Goal: Transaction & Acquisition: Purchase product/service

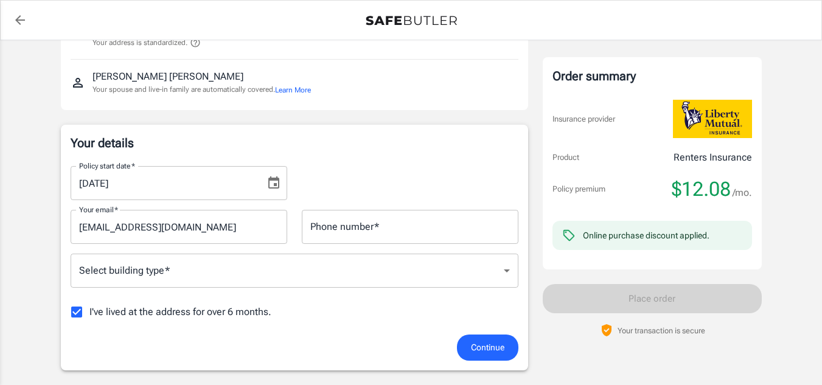
scroll to position [122, 0]
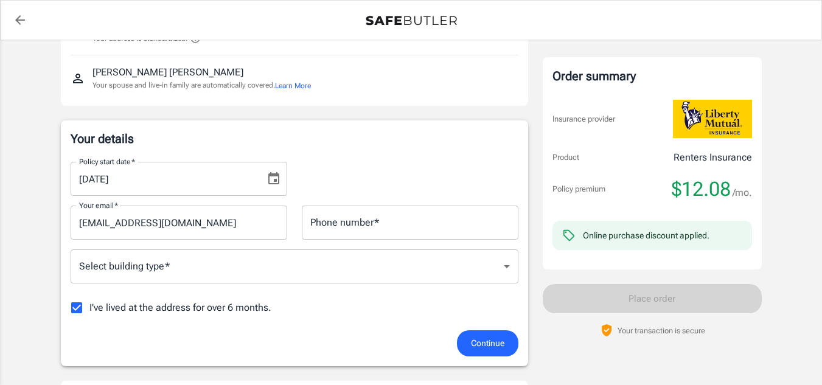
click at [268, 175] on icon "Choose date, selected date is Oct 2, 2025" at bounding box center [274, 179] width 15 height 15
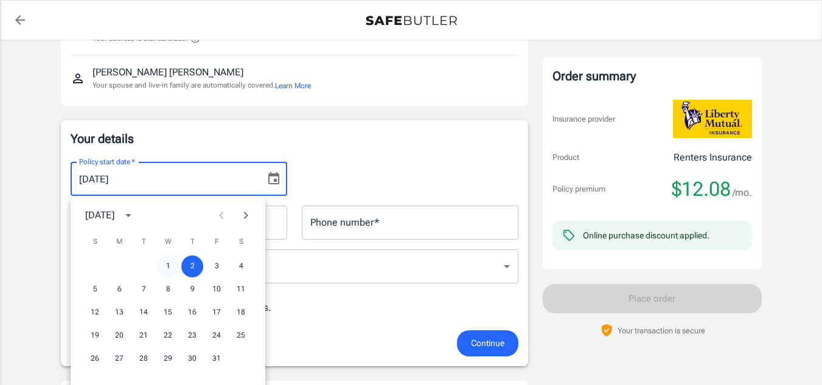
click at [166, 270] on button "1" at bounding box center [168, 267] width 22 height 22
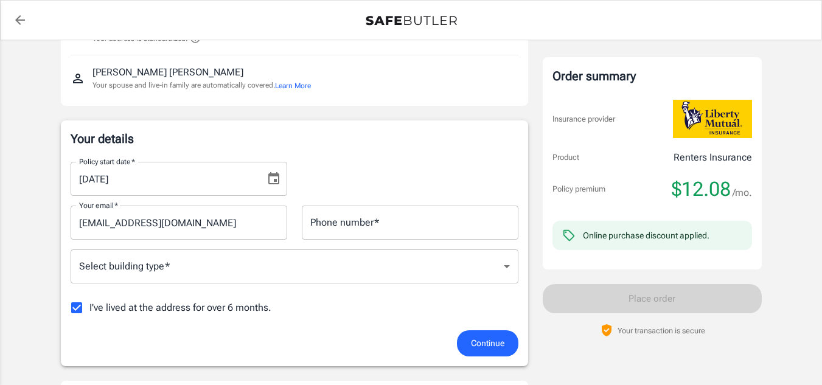
type input "[DATE]"
click at [276, 183] on icon "Choose date, selected date is Oct 1, 2025" at bounding box center [274, 179] width 15 height 15
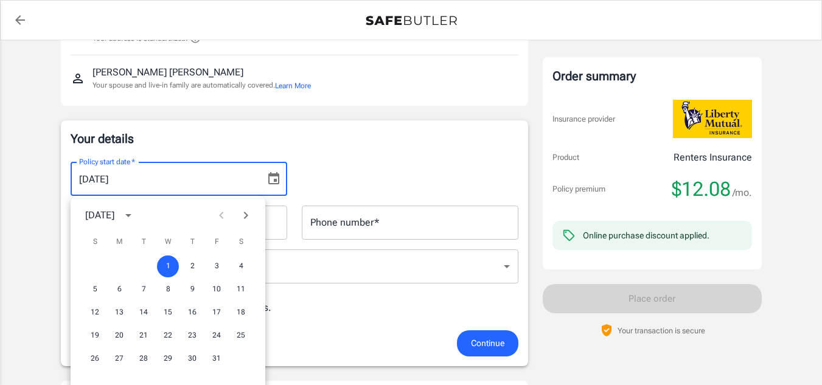
click at [332, 142] on p "Your details" at bounding box center [295, 138] width 448 height 17
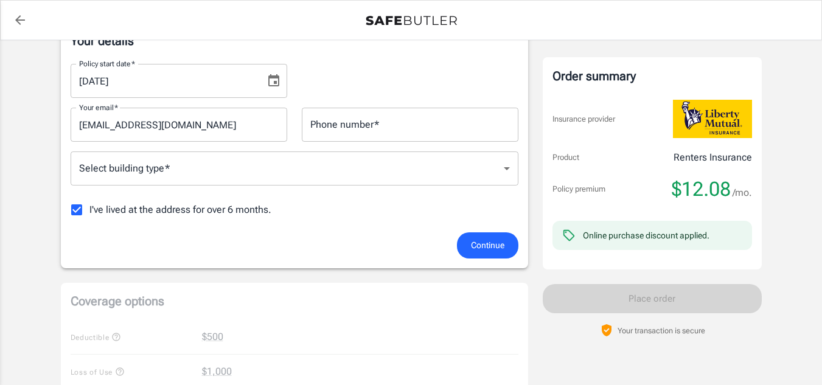
scroll to position [243, 0]
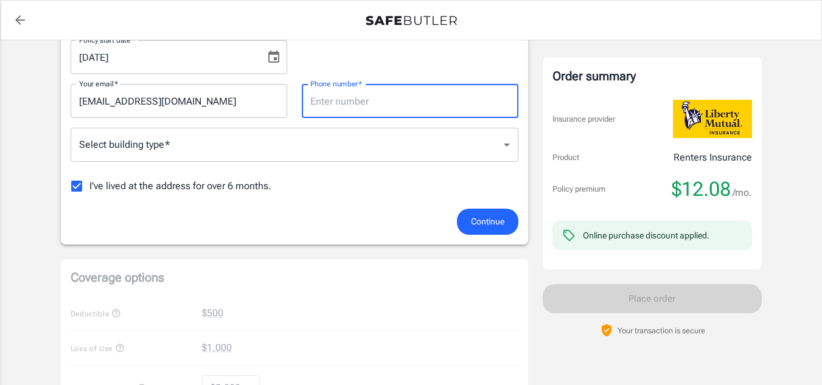
click at [362, 103] on input "Phone number   *" at bounding box center [410, 101] width 217 height 34
type input "3172001266"
click at [203, 142] on body "Policy premium $ 12.08 /mo Liberty Mutual Renters Insurance [STREET_ADDRESS][PE…" at bounding box center [411, 332] width 822 height 1151
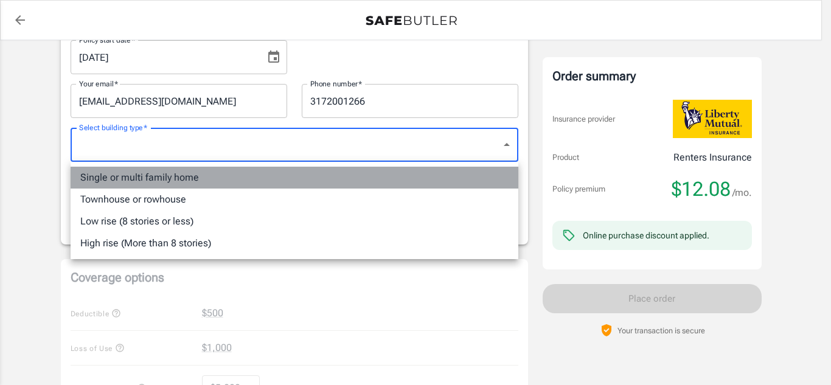
click at [181, 181] on li "Single or multi family home" at bounding box center [295, 178] width 448 height 22
type input "singlefamily"
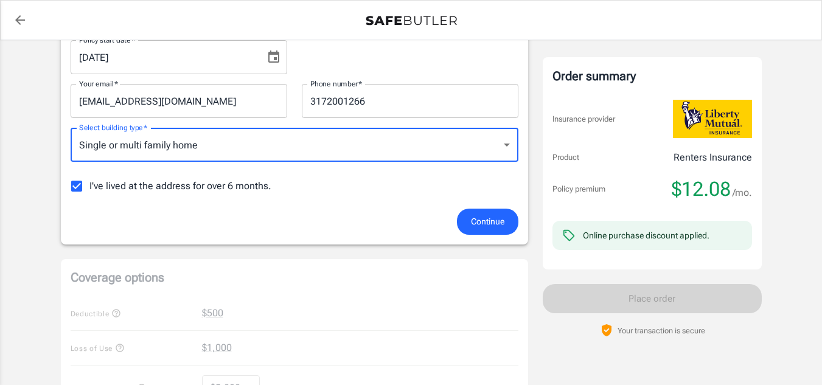
click at [475, 214] on button "Continue" at bounding box center [487, 222] width 61 height 26
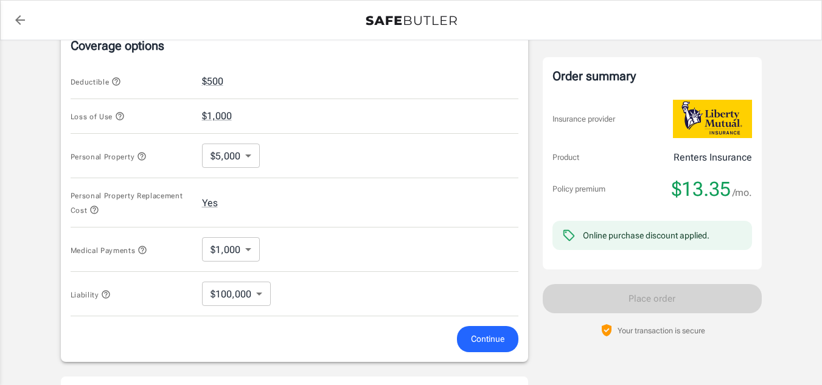
scroll to position [488, 0]
click at [211, 81] on button "$500" at bounding box center [212, 79] width 21 height 15
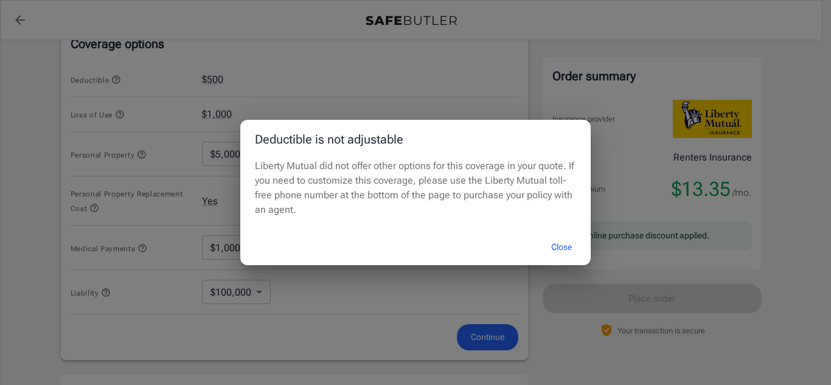
click at [553, 246] on button "Close" at bounding box center [561, 247] width 49 height 26
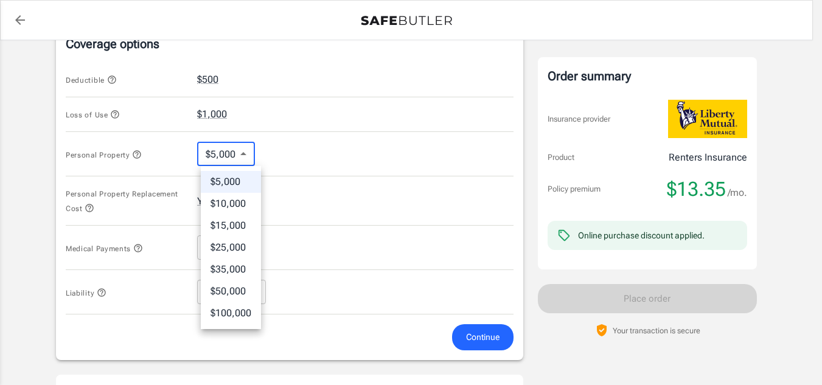
click at [246, 153] on body "Policy premium $ 13.35 /mo Liberty Mutual Renters Insurance [STREET_ADDRESS][PE…" at bounding box center [411, 93] width 822 height 1162
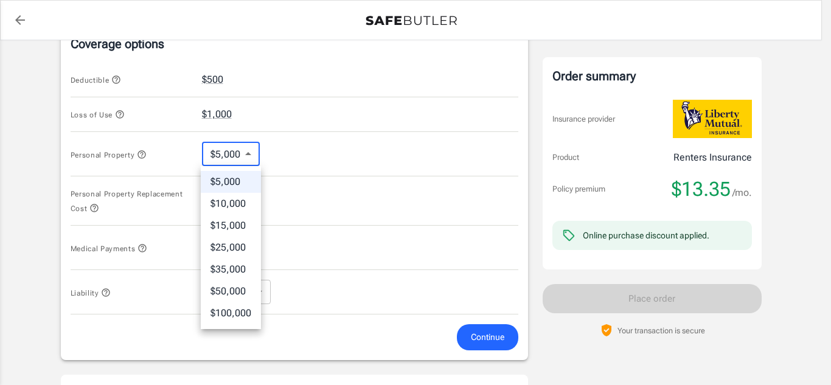
click at [250, 153] on div at bounding box center [415, 192] width 831 height 385
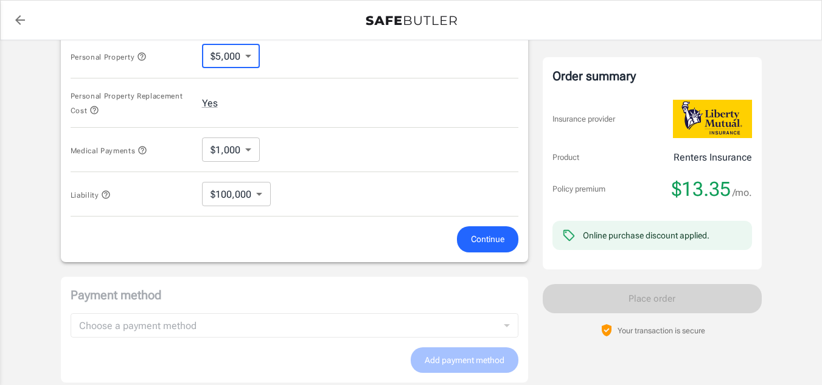
scroll to position [610, 0]
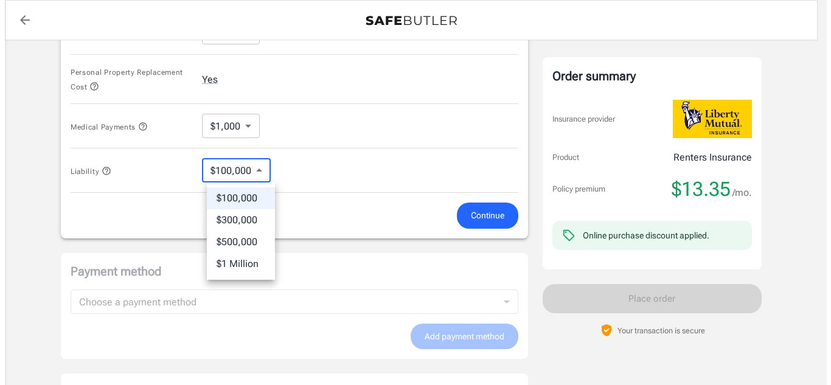
click at [264, 178] on div at bounding box center [415, 192] width 831 height 385
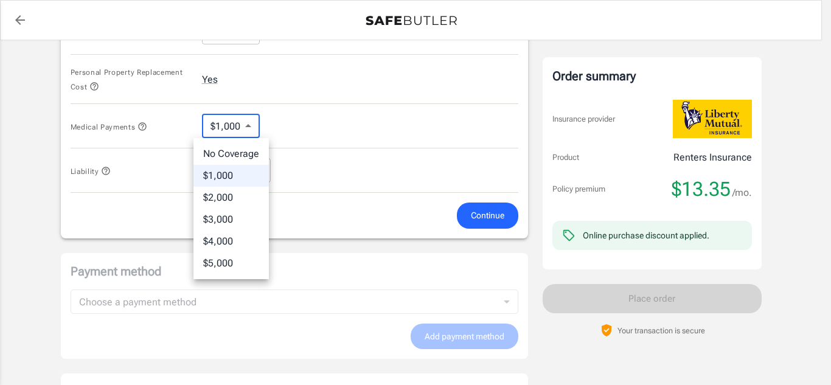
click at [253, 126] on div at bounding box center [415, 192] width 831 height 385
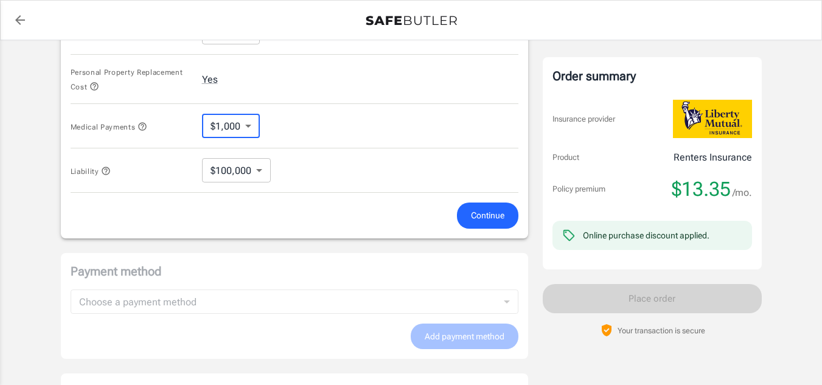
click at [477, 212] on span "Continue" at bounding box center [487, 215] width 33 height 15
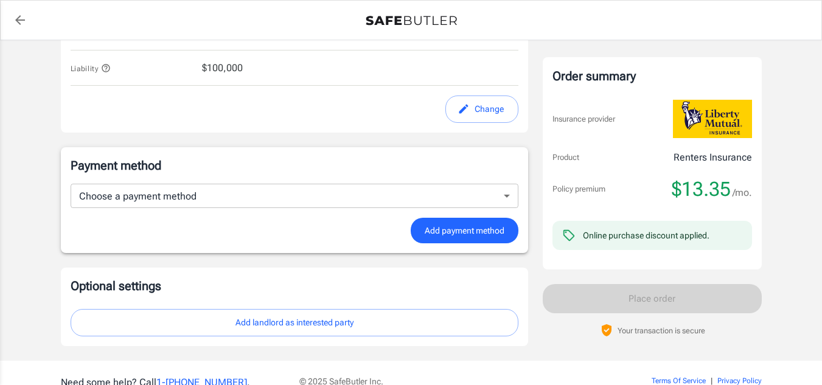
scroll to position [697, 0]
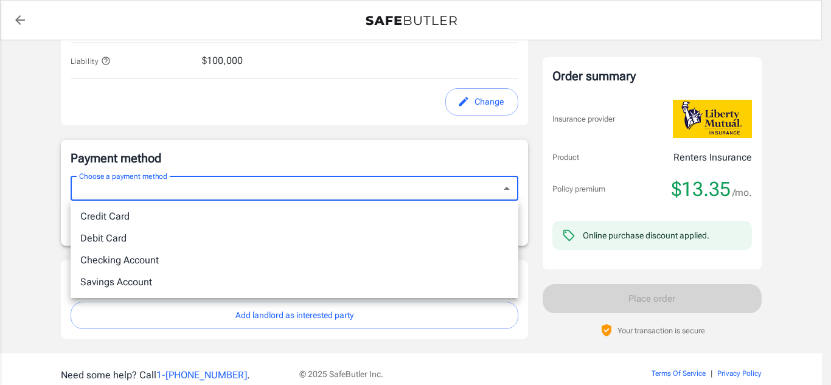
click at [312, 209] on li "Credit Card" at bounding box center [295, 217] width 448 height 22
type input "credit"
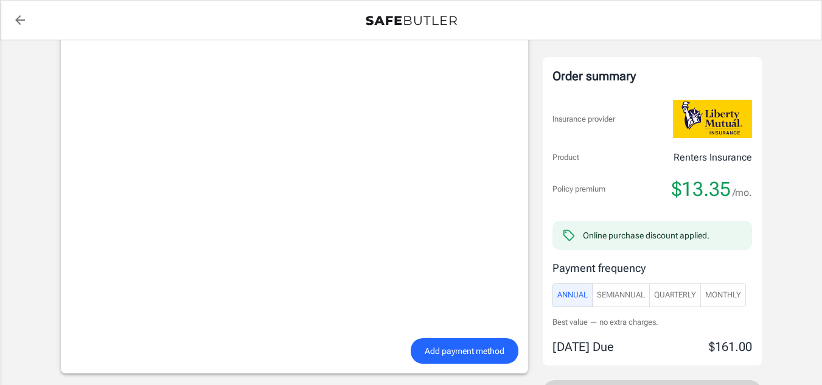
scroll to position [940, 0]
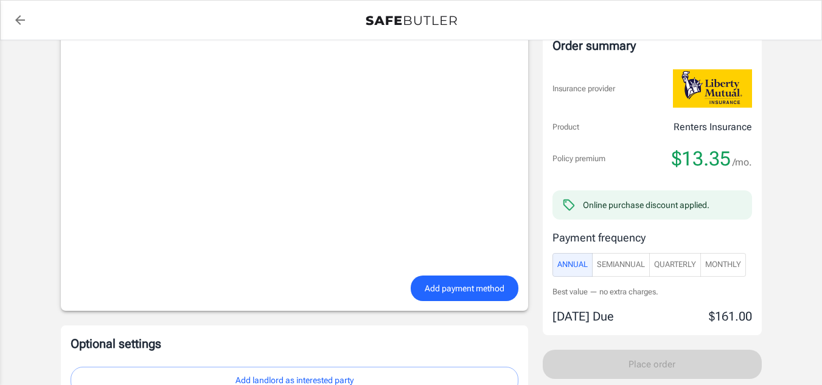
click at [492, 282] on span "Add payment method" at bounding box center [465, 288] width 80 height 15
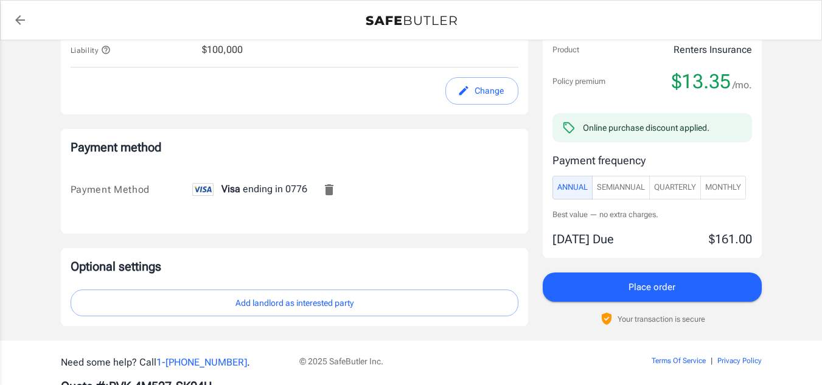
scroll to position [688, 0]
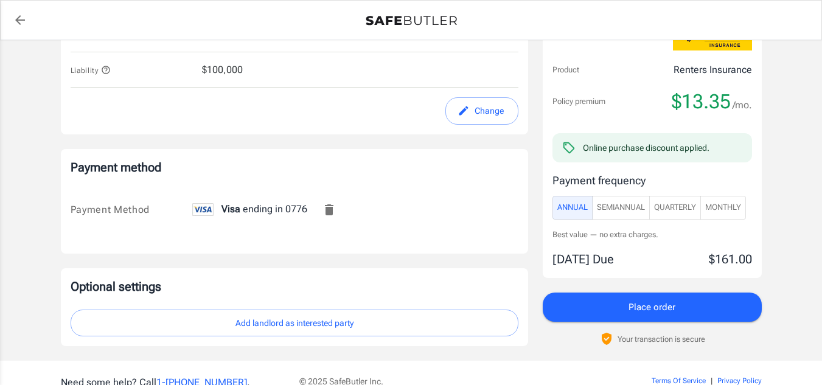
click at [730, 209] on span "Monthly" at bounding box center [723, 208] width 36 height 14
click at [644, 305] on span "Place order" at bounding box center [652, 307] width 47 height 16
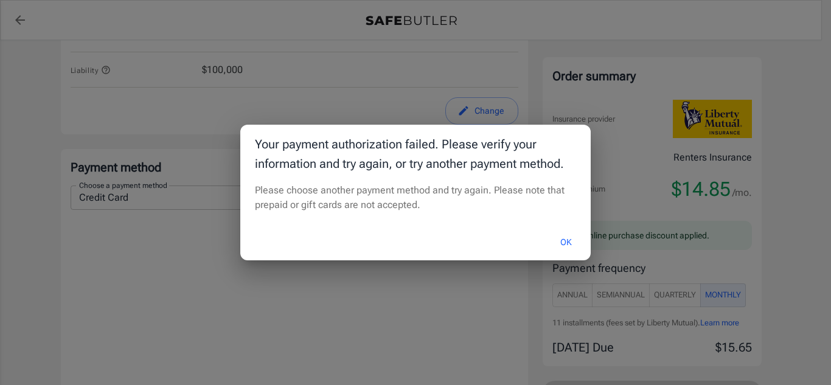
click at [552, 239] on button "OK" at bounding box center [567, 242] width 40 height 26
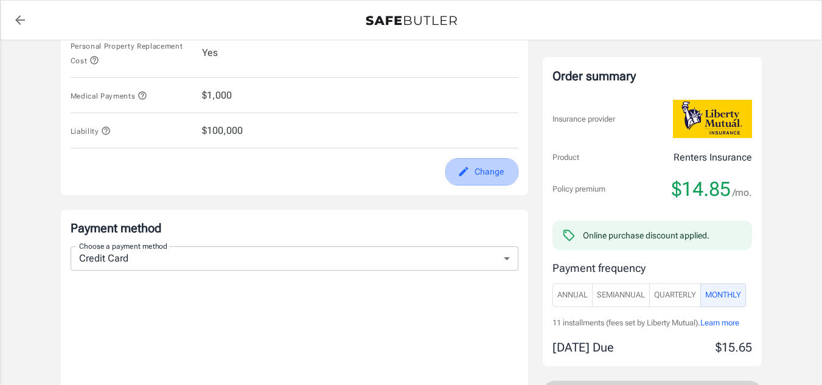
click at [480, 177] on button "Change" at bounding box center [482, 171] width 73 height 27
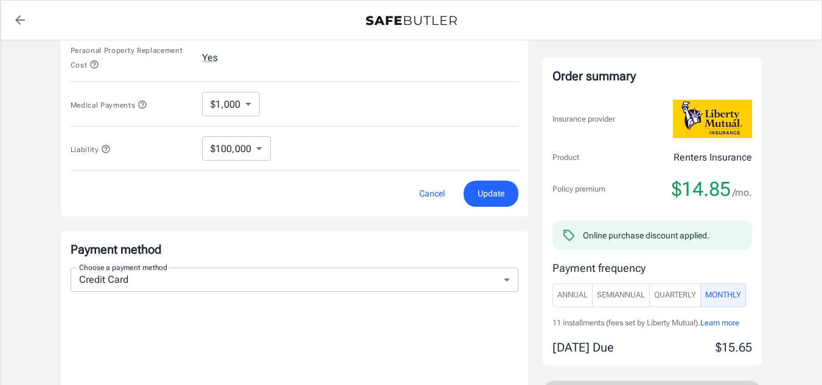
click at [432, 197] on button "Cancel" at bounding box center [432, 194] width 54 height 26
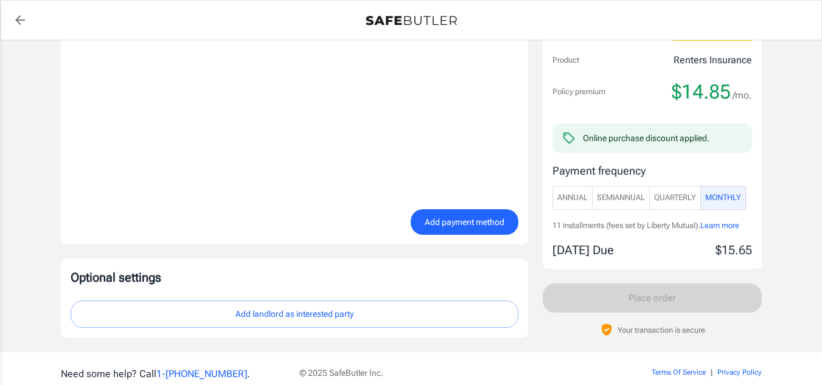
scroll to position [1059, 0]
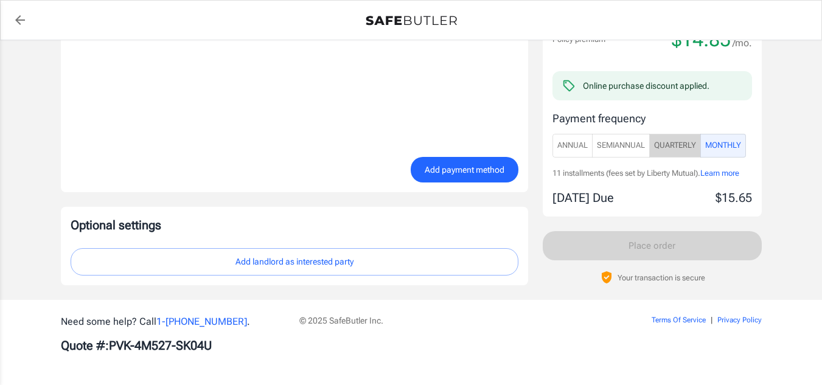
click at [680, 140] on span "Quarterly" at bounding box center [675, 146] width 42 height 14
click at [732, 136] on button "Monthly" at bounding box center [724, 146] width 46 height 24
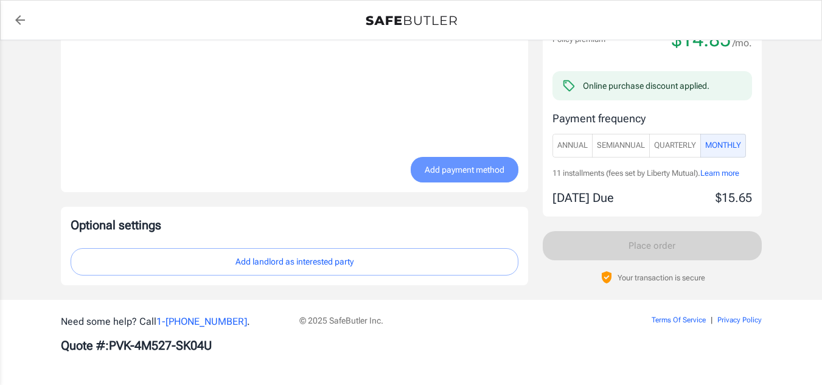
click at [436, 171] on span "Add payment method" at bounding box center [465, 169] width 80 height 15
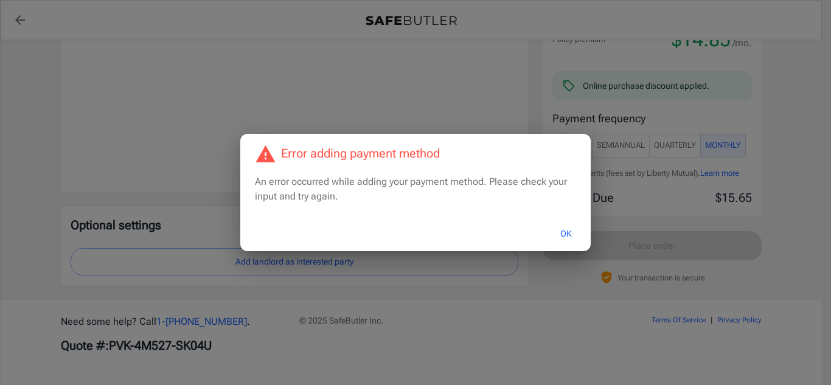
drag, startPoint x: 602, startPoint y: 239, endPoint x: 572, endPoint y: 242, distance: 30.0
click at [602, 238] on div "Error adding payment method An error occurred while adding your payment method.…" at bounding box center [415, 192] width 831 height 385
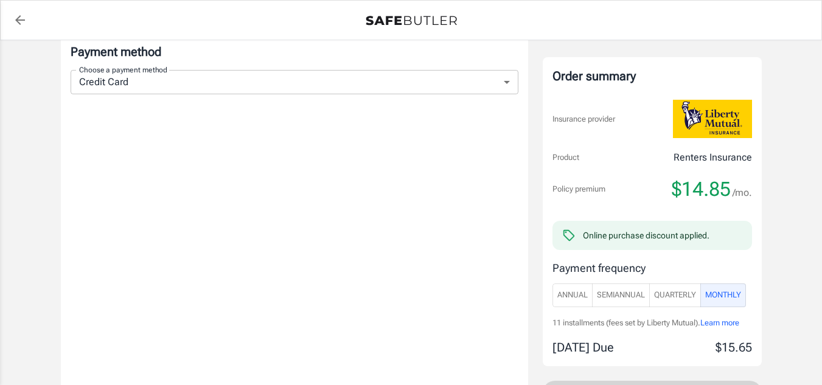
scroll to position [937, 0]
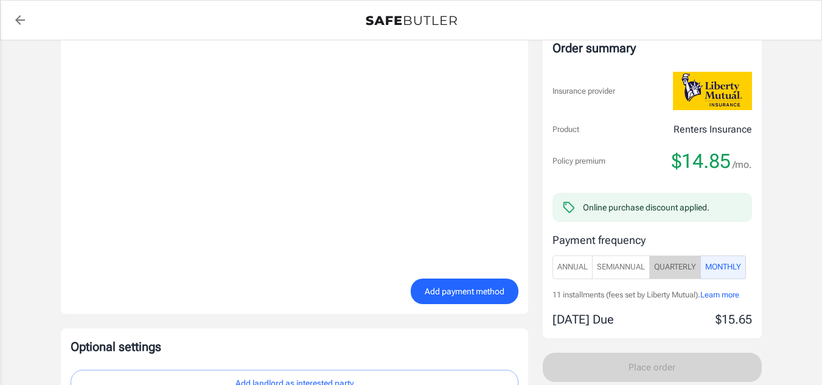
click at [664, 264] on span "Quarterly" at bounding box center [675, 267] width 42 height 14
click at [735, 268] on span "Monthly" at bounding box center [723, 267] width 36 height 14
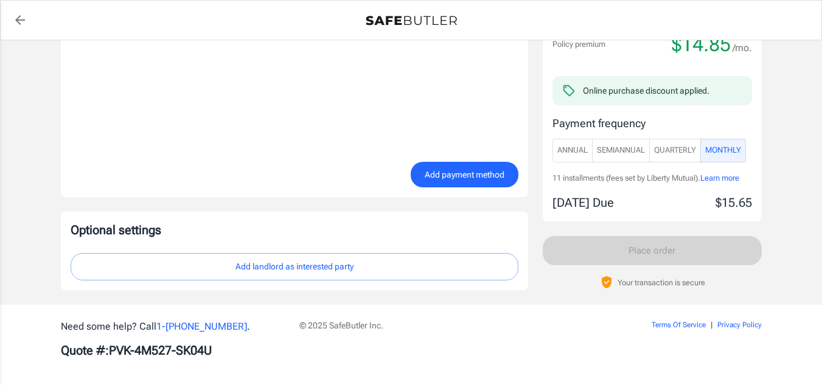
scroll to position [1059, 0]
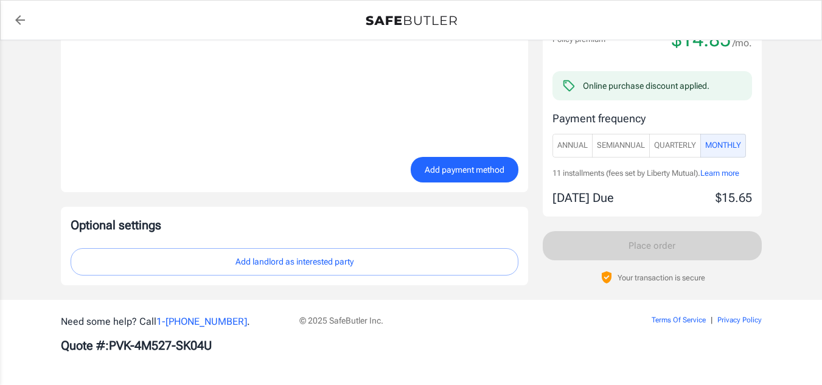
click at [675, 248] on div "Order summary Insurance provider Product Renters Insurance Policy premium $14.8…" at bounding box center [652, 95] width 219 height 377
click at [701, 147] on button "Quarterly" at bounding box center [675, 146] width 52 height 24
click at [724, 153] on button "Monthly" at bounding box center [724, 146] width 46 height 24
click at [578, 148] on span "Annual" at bounding box center [572, 146] width 30 height 14
click at [735, 145] on span "Monthly" at bounding box center [723, 146] width 36 height 14
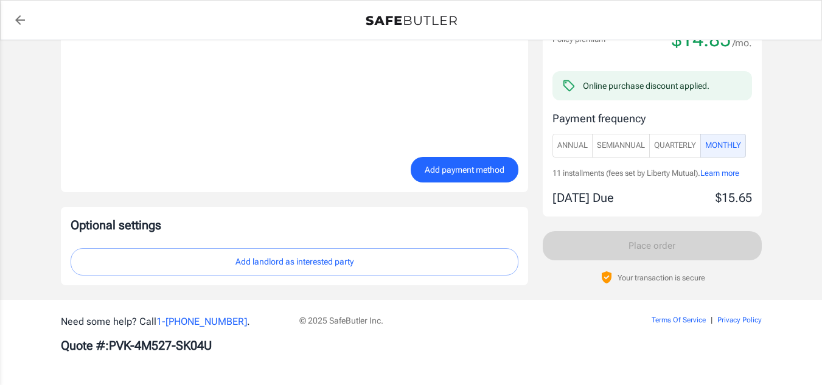
click at [428, 167] on span "Add payment method" at bounding box center [465, 169] width 80 height 15
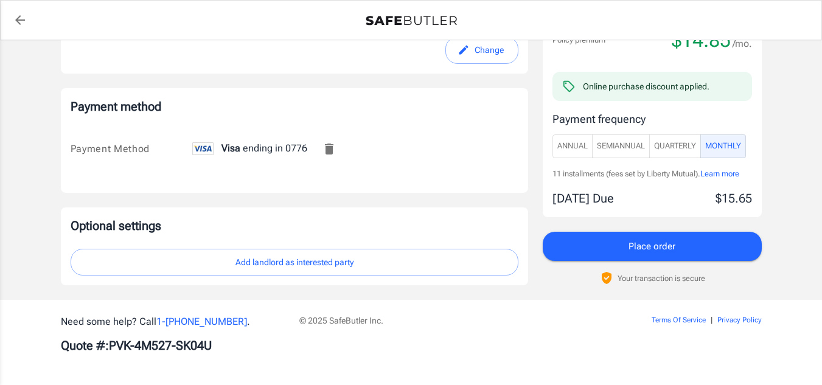
scroll to position [749, 0]
click at [596, 250] on button "Place order" at bounding box center [652, 246] width 219 height 29
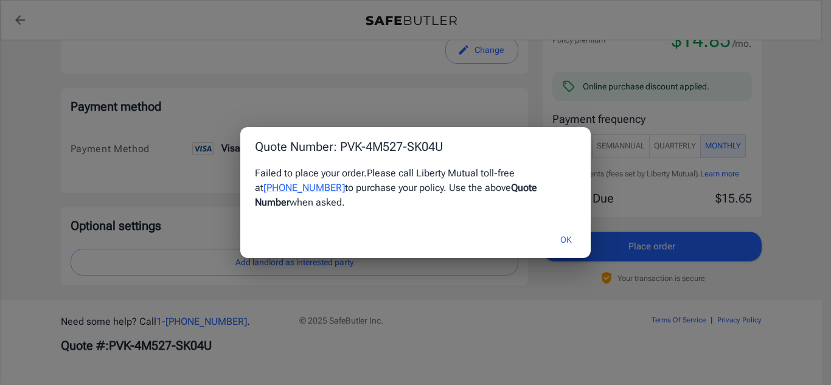
click at [572, 228] on button "OK" at bounding box center [567, 240] width 40 height 26
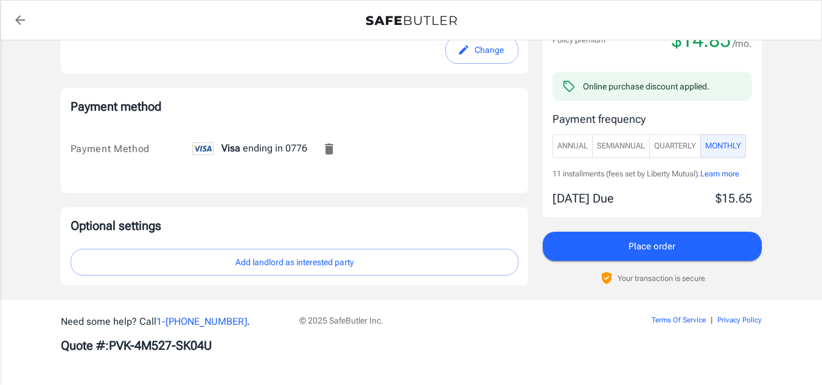
click at [671, 245] on span "Place order" at bounding box center [652, 247] width 47 height 16
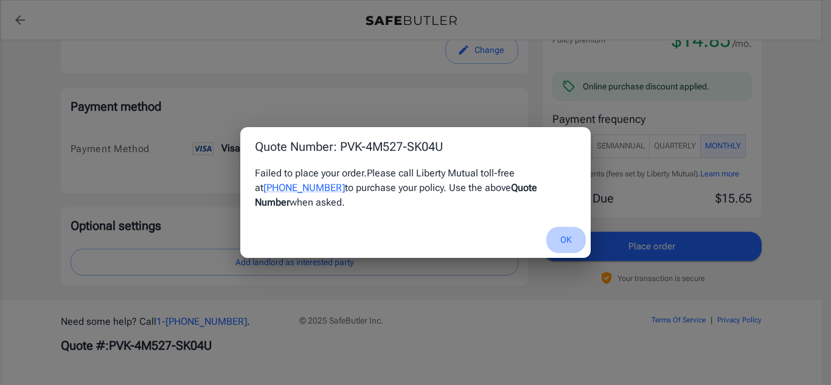
click at [555, 229] on button "OK" at bounding box center [567, 240] width 40 height 26
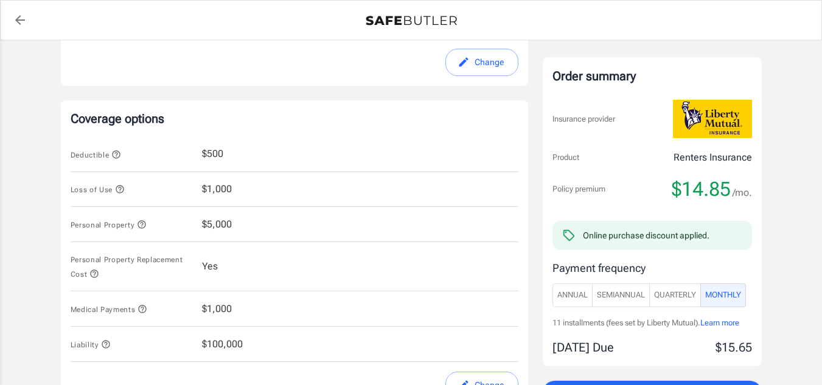
scroll to position [140, 0]
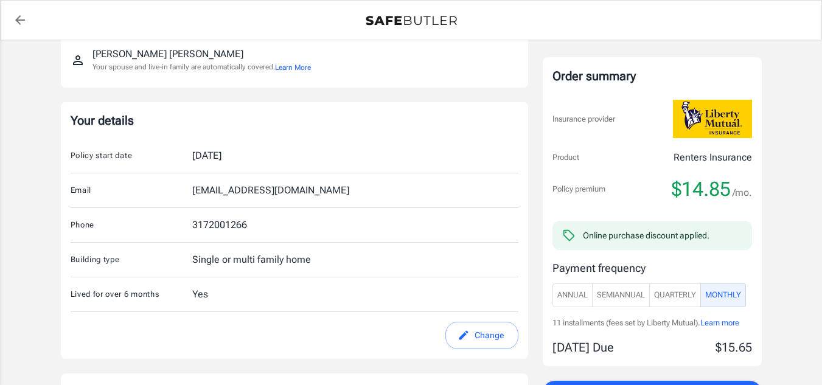
drag, startPoint x: 800, startPoint y: 82, endPoint x: 803, endPoint y: 69, distance: 12.7
